Goal: Find specific fact: Find specific fact

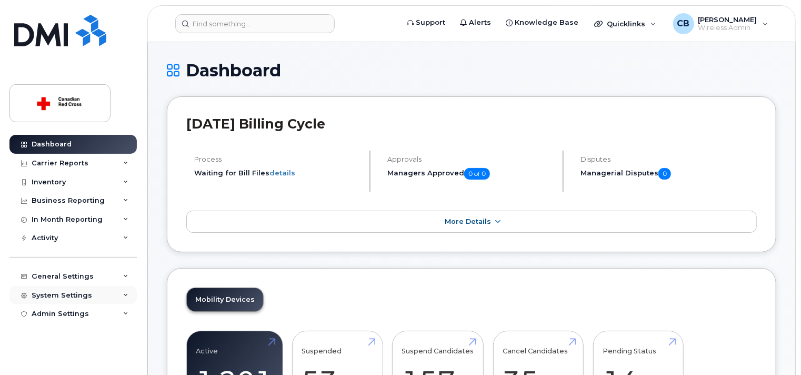
click at [83, 291] on div "System Settings" at bounding box center [62, 295] width 61 height 8
click at [72, 316] on div "Accounting Codes" at bounding box center [70, 313] width 68 height 9
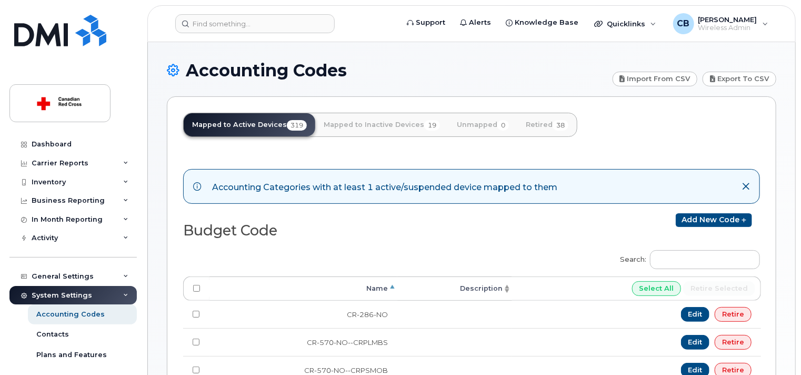
scroll to position [158, 0]
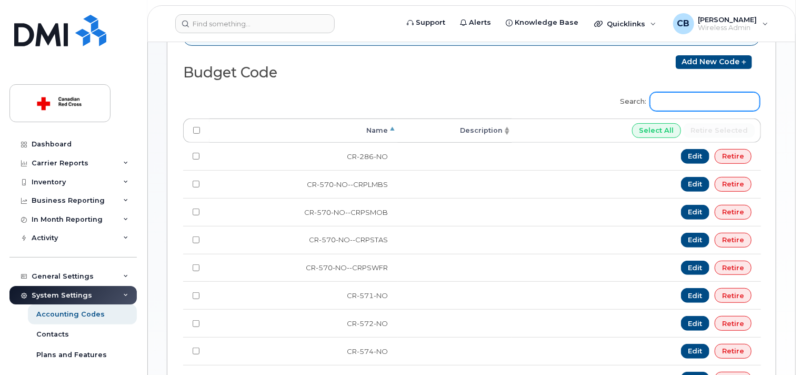
click at [745, 98] on input "Search:" at bounding box center [705, 101] width 110 height 19
paste input "HW-745-ON-ONNN"
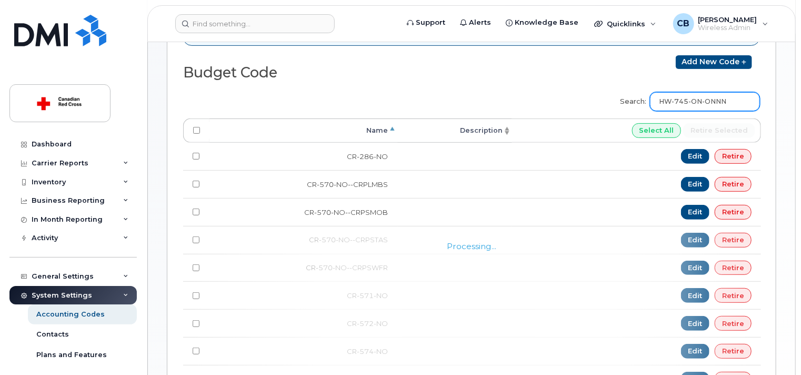
scroll to position [53, 0]
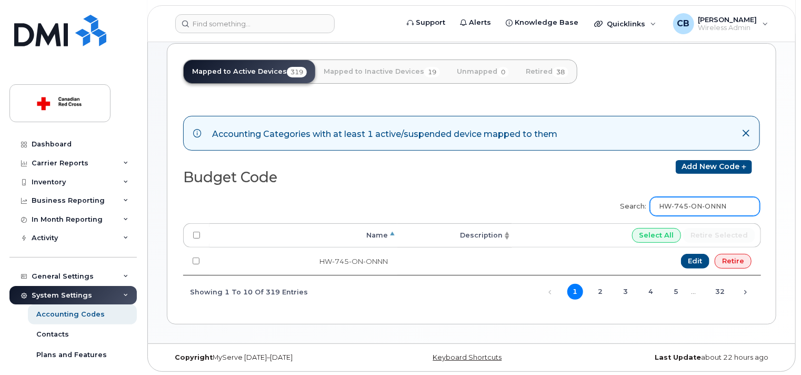
type input "HW-745-ON-ONNN"
